Goal: Task Accomplishment & Management: Manage account settings

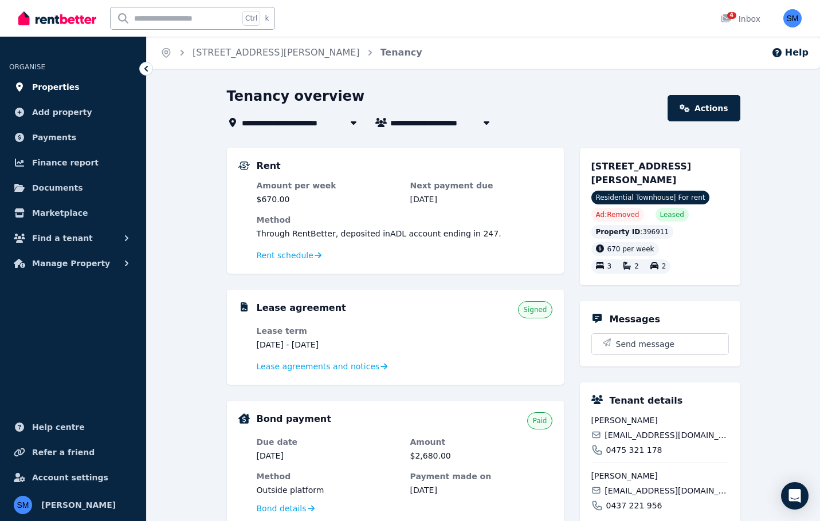
click at [47, 87] on span "Properties" at bounding box center [56, 87] width 48 height 14
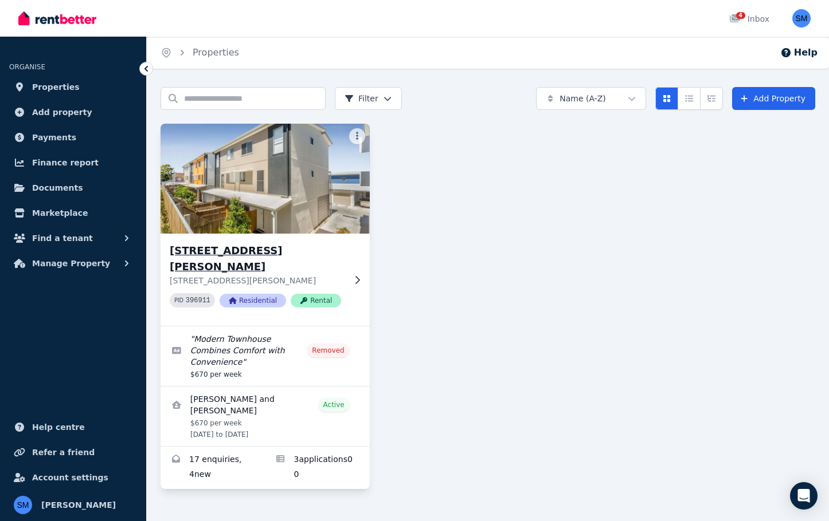
click at [191, 248] on h3 "[STREET_ADDRESS][PERSON_NAME]" at bounding box center [257, 259] width 175 height 32
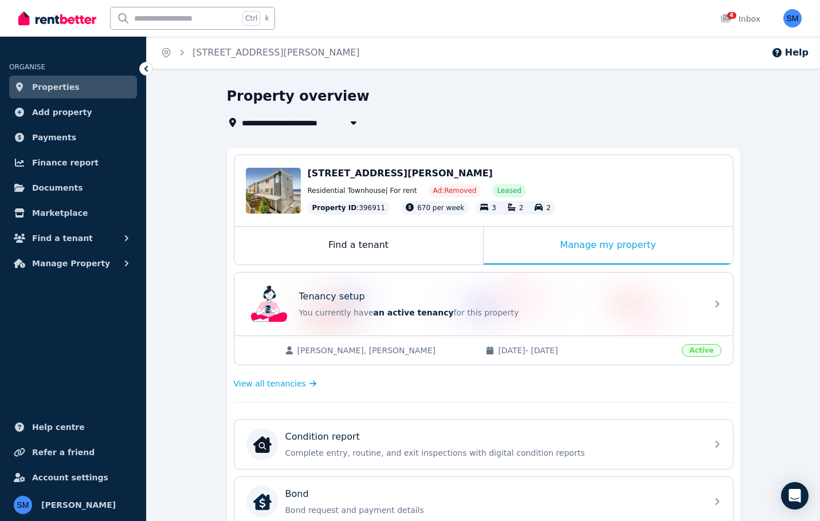
click at [357, 177] on span "[STREET_ADDRESS][PERSON_NAME]" at bounding box center [400, 173] width 185 height 11
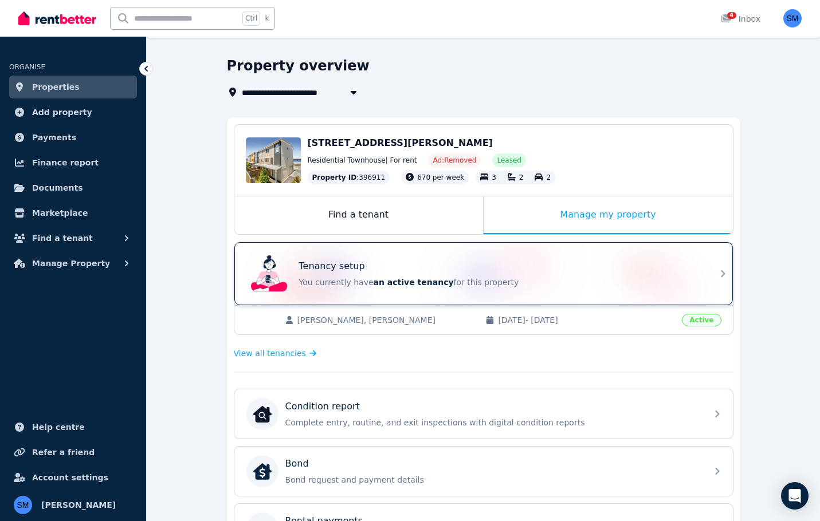
scroll to position [57, 0]
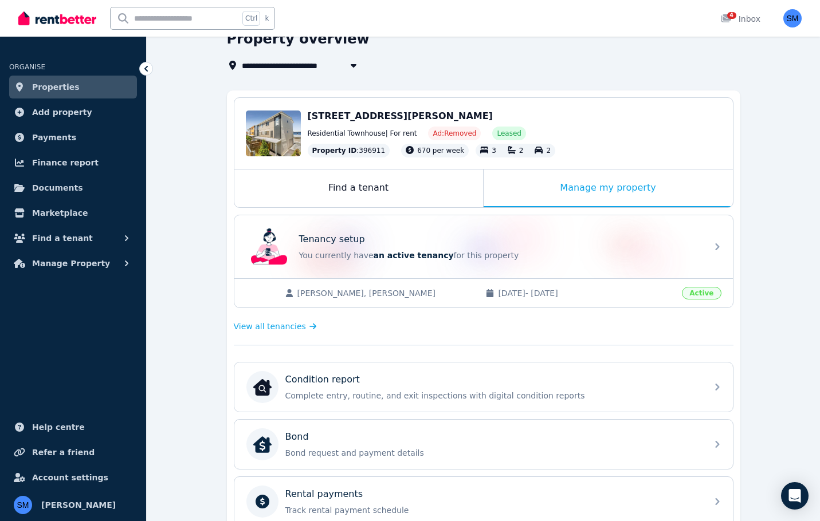
click at [346, 292] on span "[PERSON_NAME], [PERSON_NAME]" at bounding box center [385, 293] width 177 height 11
click at [44, 118] on span "Add property" at bounding box center [62, 112] width 60 height 14
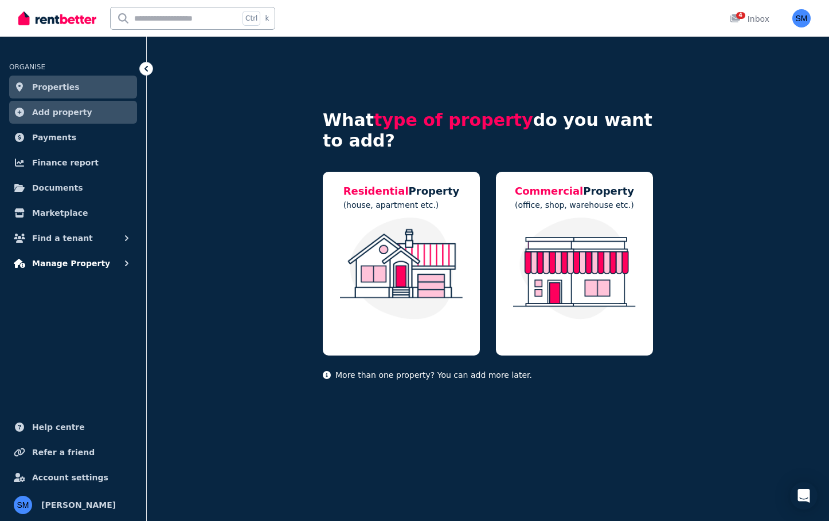
click at [56, 262] on span "Manage Property" at bounding box center [71, 264] width 78 height 14
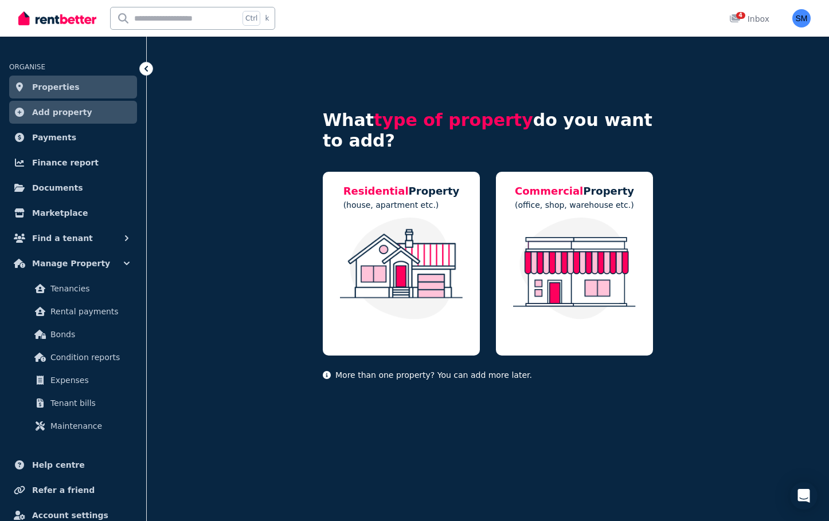
click at [53, 89] on span "Properties" at bounding box center [56, 87] width 48 height 14
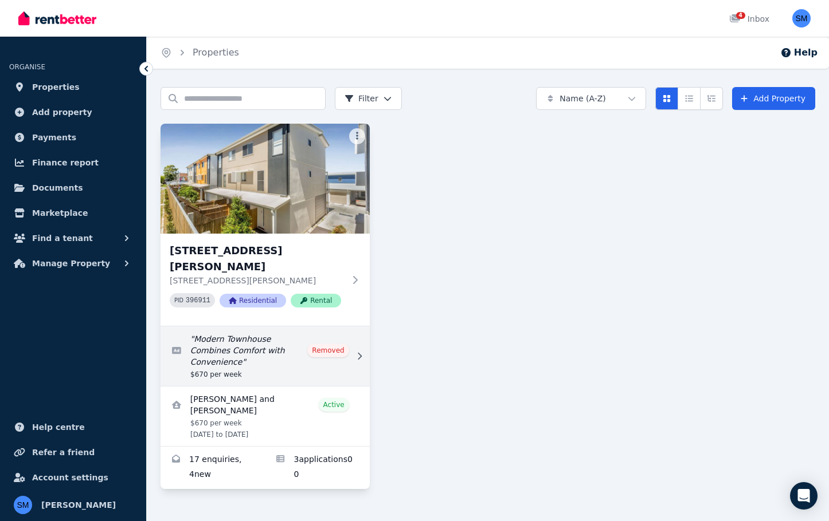
click at [338, 331] on link "Edit listing: Modern Townhouse Combines Comfort with Convenience" at bounding box center [264, 357] width 209 height 60
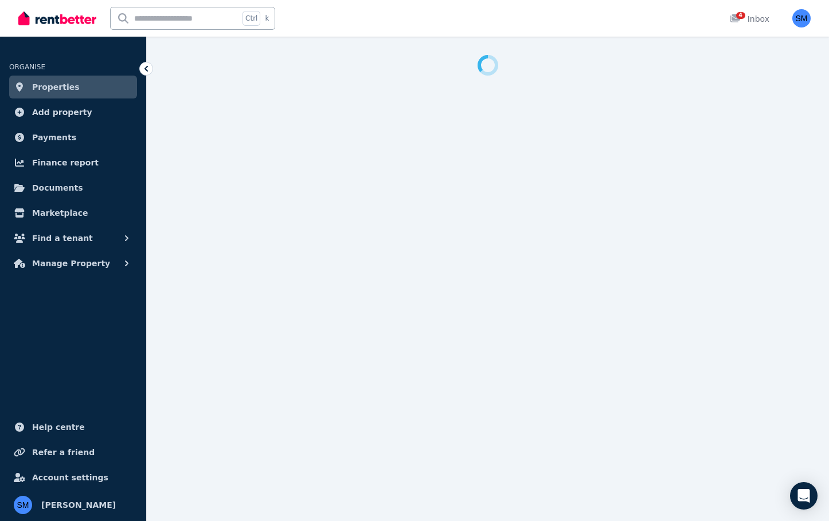
select select "**********"
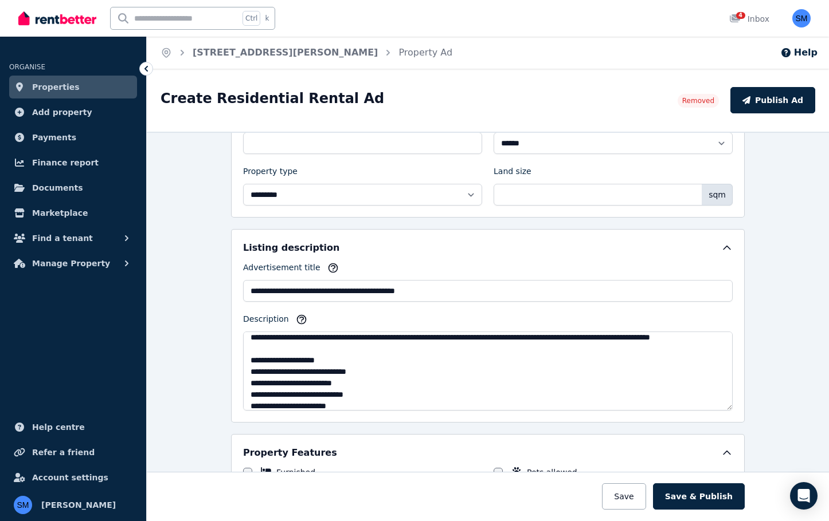
scroll to position [252, 0]
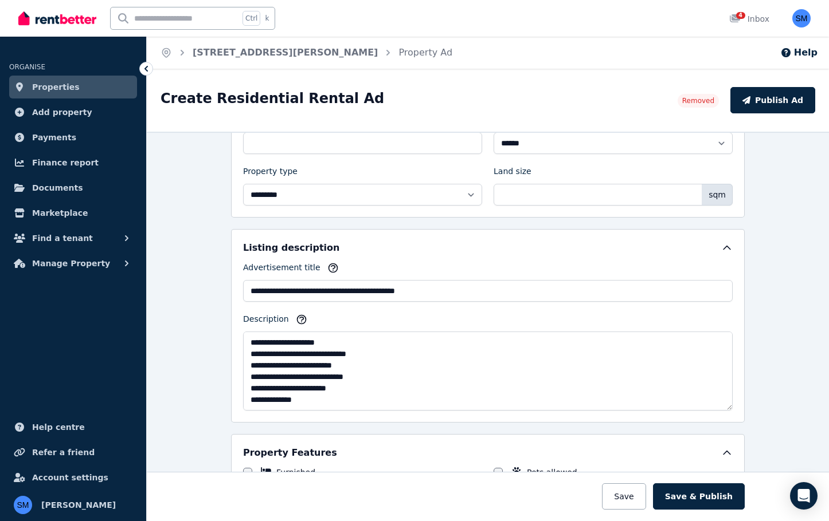
click at [254, 168] on label "Property type" at bounding box center [270, 174] width 54 height 16
click at [254, 184] on select "**********" at bounding box center [362, 195] width 239 height 22
